Goal: Find specific page/section: Find specific page/section

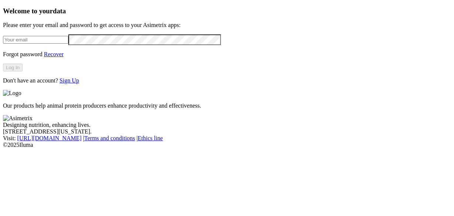
type input "[PERSON_NAME][EMAIL_ADDRESS][PERSON_NAME][DOMAIN_NAME]"
click at [23, 71] on button "Log In" at bounding box center [13, 68] width 20 height 8
